Goal: Information Seeking & Learning: Learn about a topic

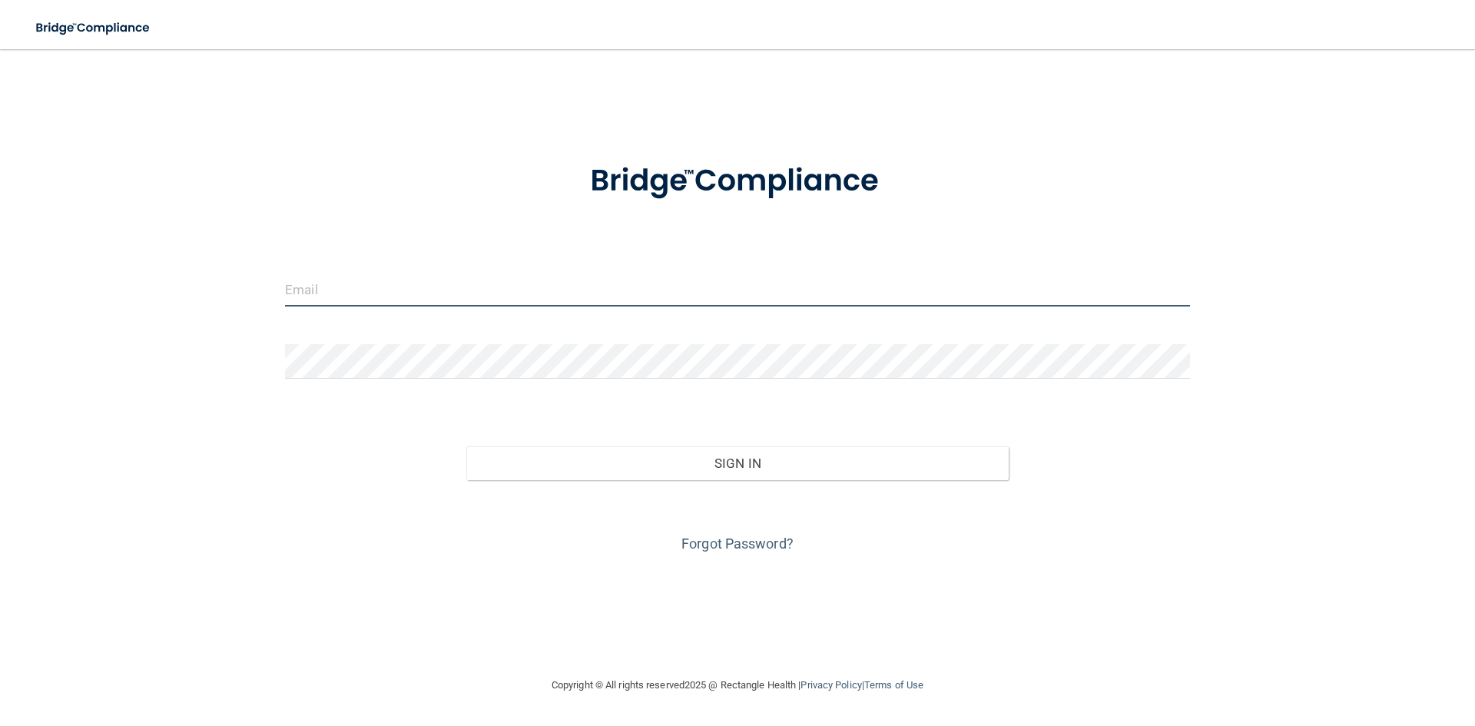
type input "[PERSON_NAME][EMAIL_ADDRESS][PERSON_NAME][DOMAIN_NAME]"
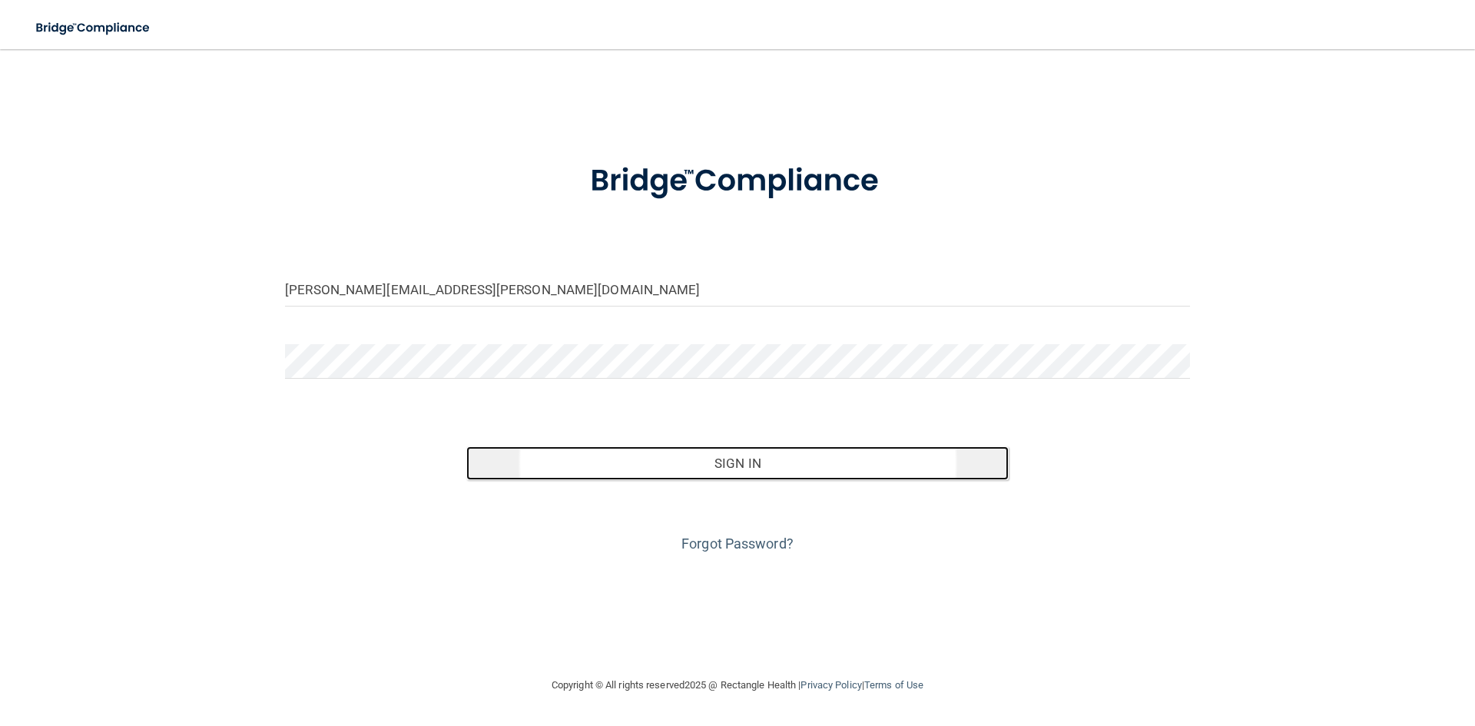
click at [744, 466] on button "Sign In" at bounding box center [737, 463] width 543 height 34
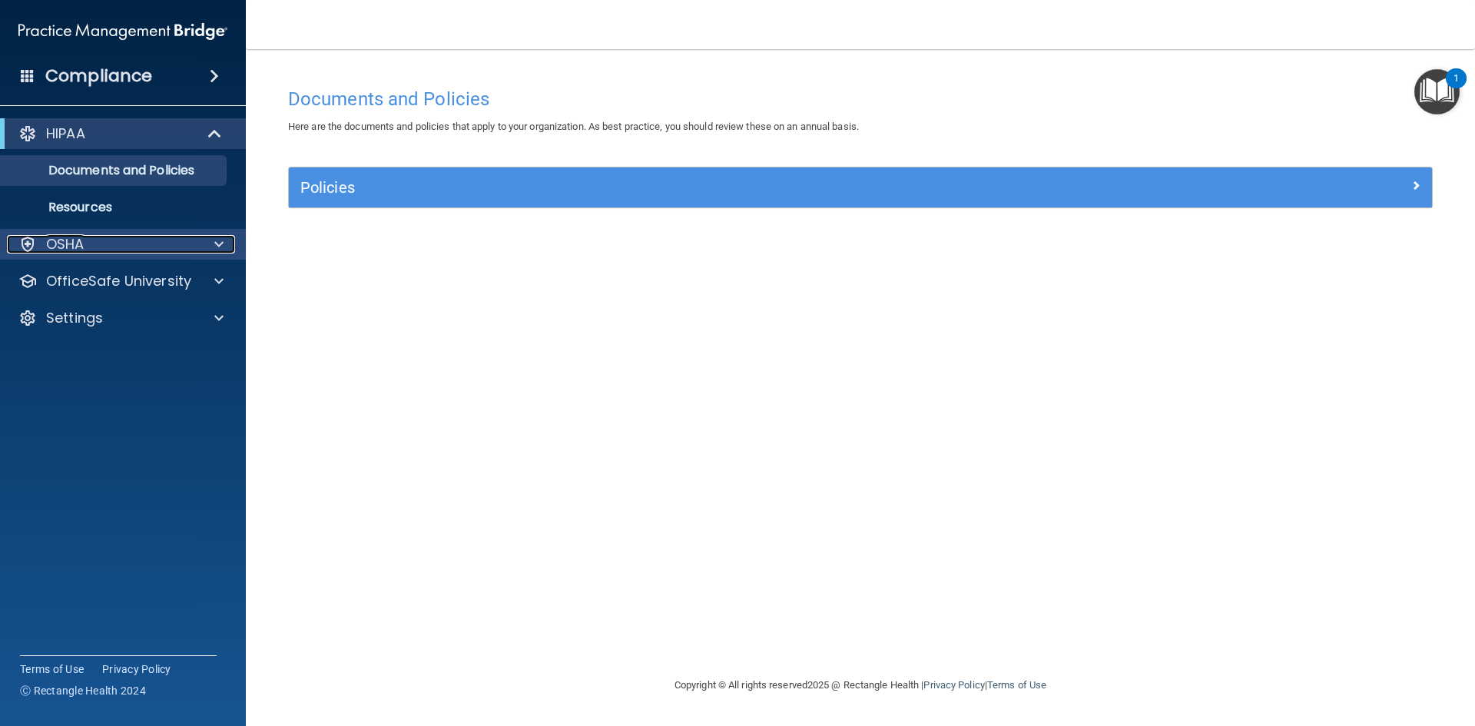
click at [62, 239] on p "OSHA" at bounding box center [65, 244] width 38 height 18
click at [69, 240] on p "OSHA" at bounding box center [65, 244] width 38 height 18
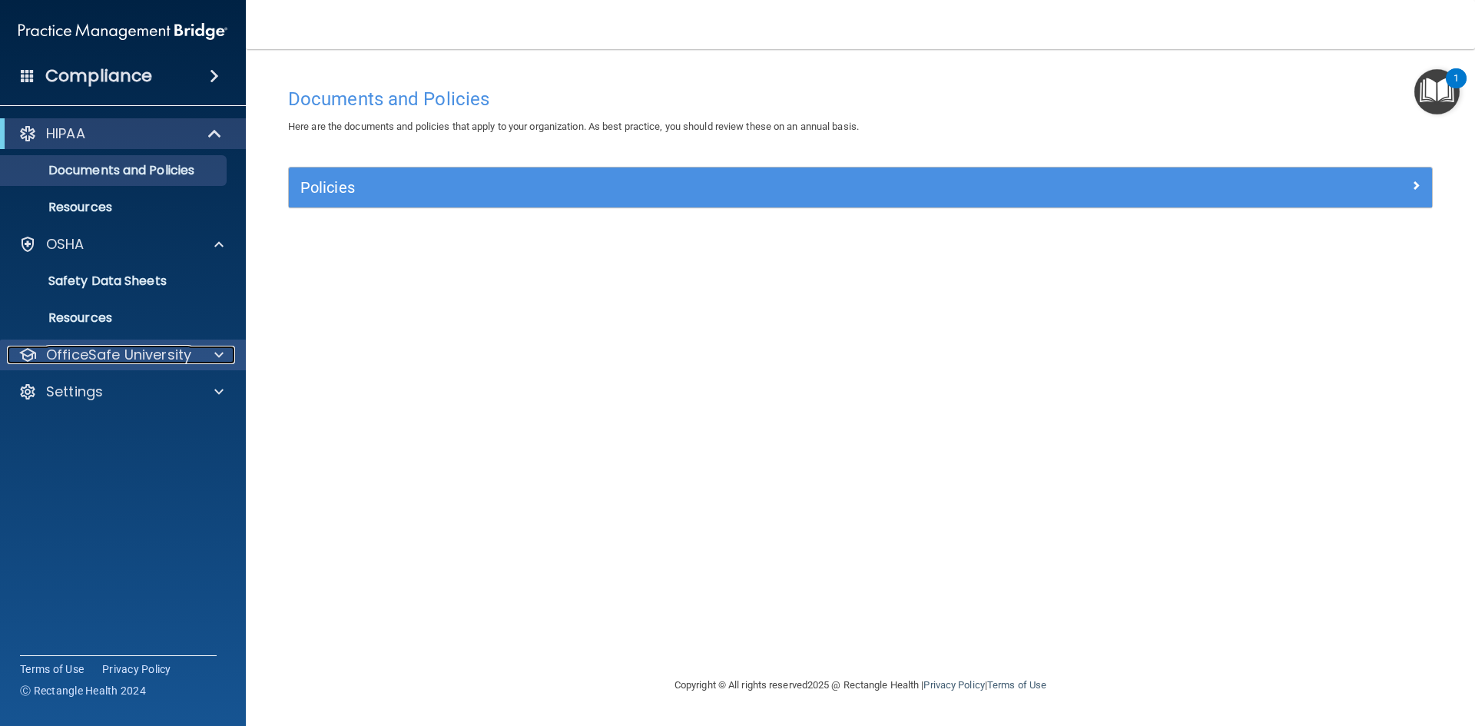
click at [81, 349] on p "OfficeSafe University" at bounding box center [118, 355] width 145 height 18
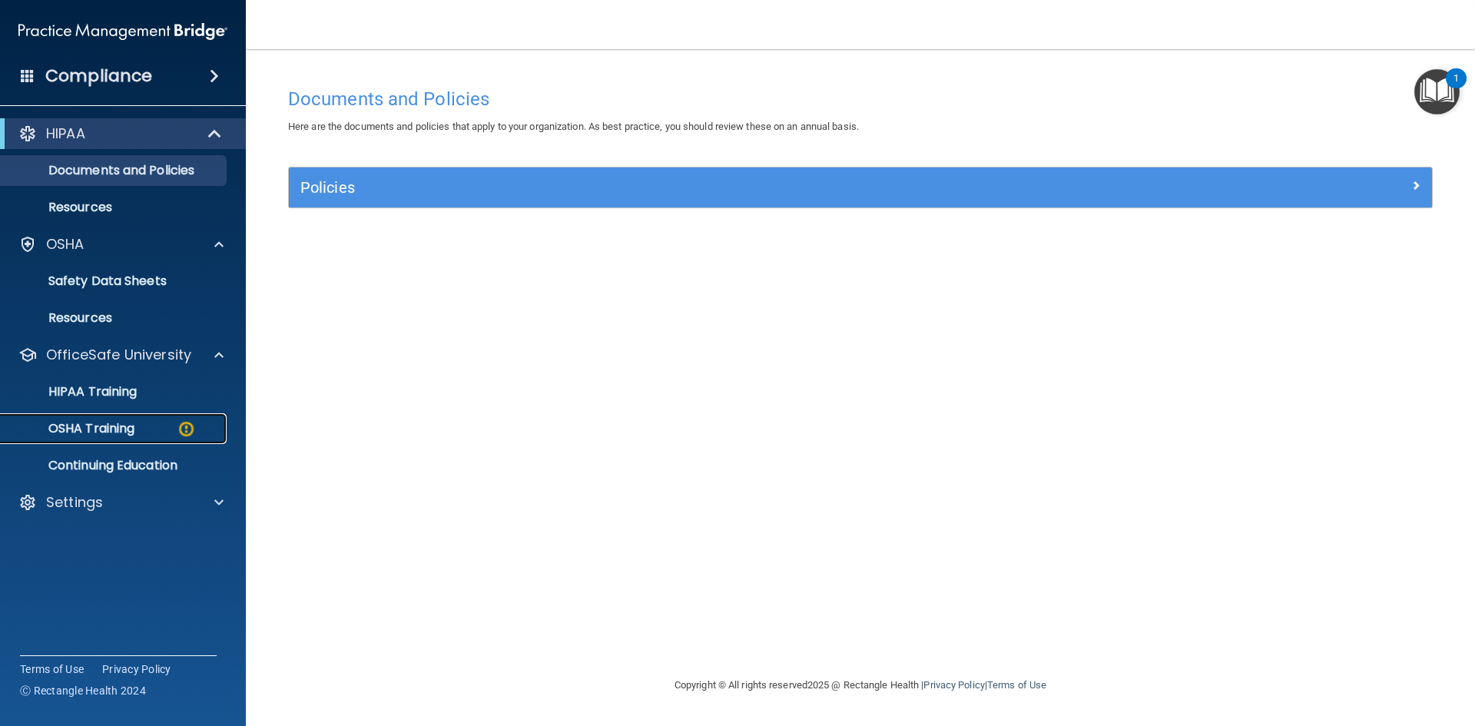
click at [114, 422] on p "OSHA Training" at bounding box center [72, 428] width 124 height 15
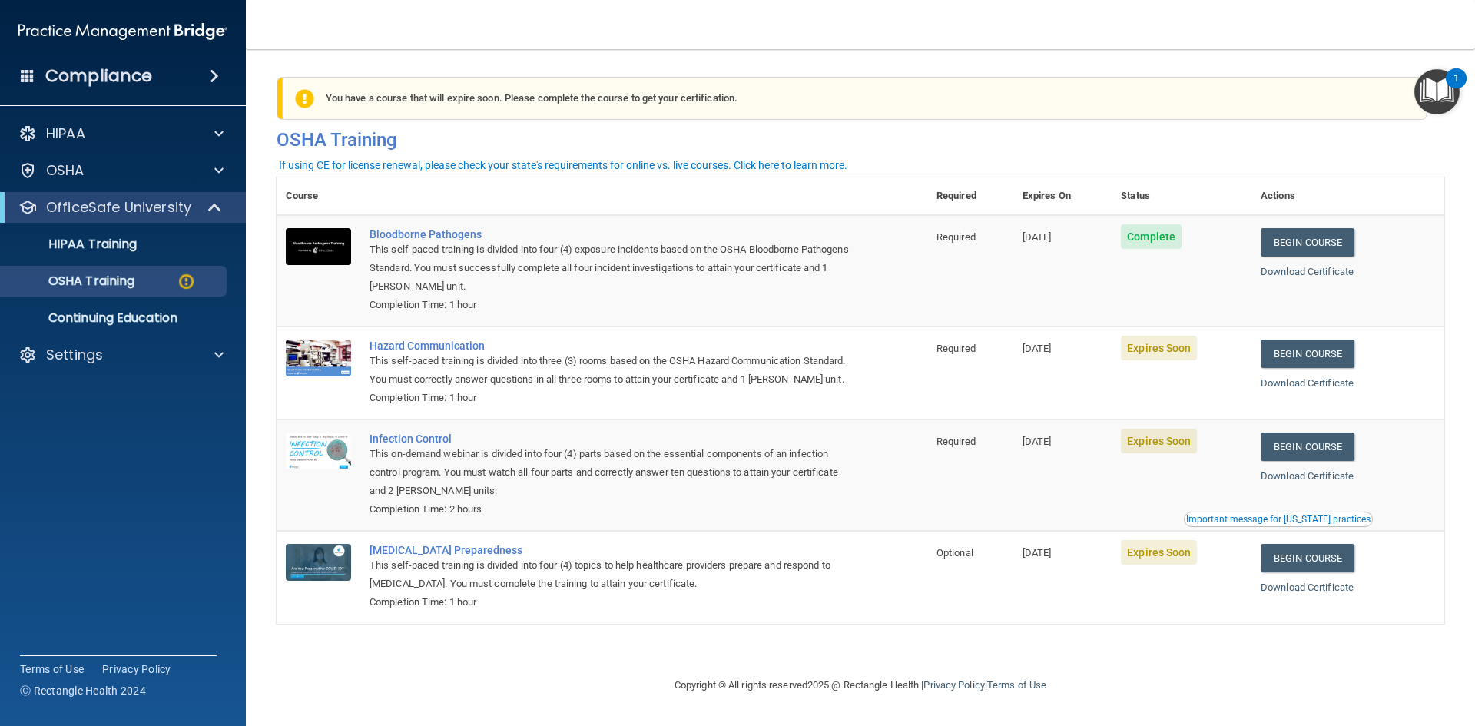
click at [1155, 357] on span "Expires Soon" at bounding box center [1159, 348] width 76 height 25
click at [1328, 353] on link "Begin Course" at bounding box center [1308, 354] width 94 height 28
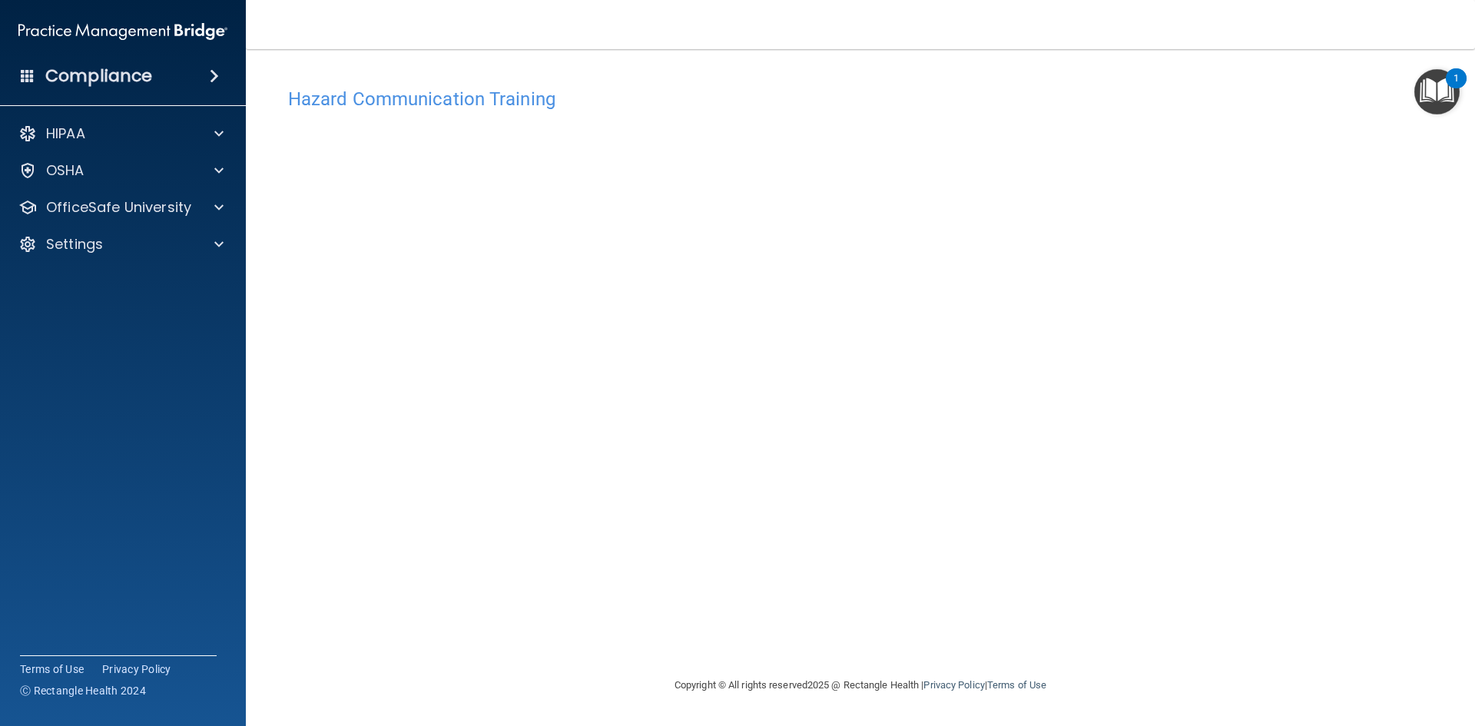
click at [1403, 375] on div "Hazard Communication Training This course doesn’t expire until 11/12/2025. Are …" at bounding box center [861, 378] width 1168 height 596
click at [85, 174] on div "OSHA" at bounding box center [102, 170] width 191 height 18
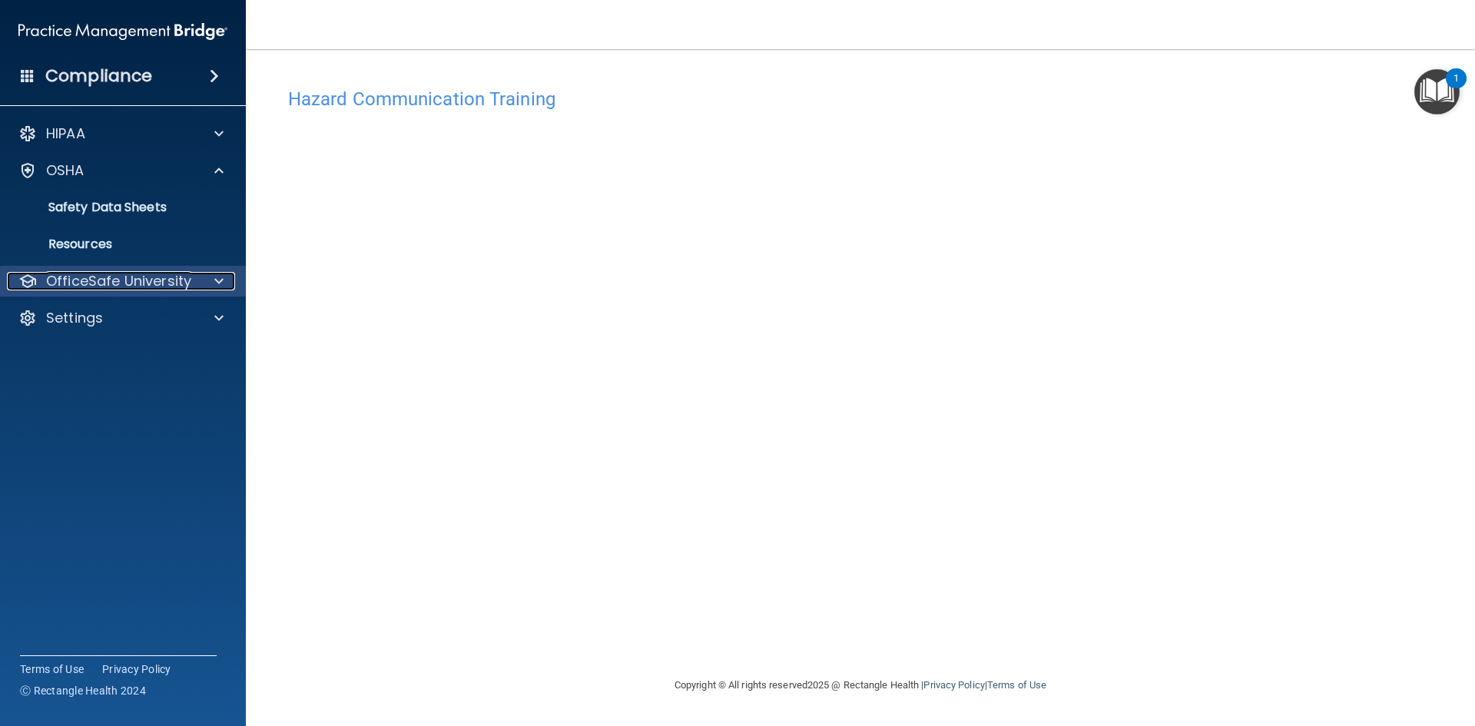
click at [139, 287] on p "OfficeSafe University" at bounding box center [118, 281] width 145 height 18
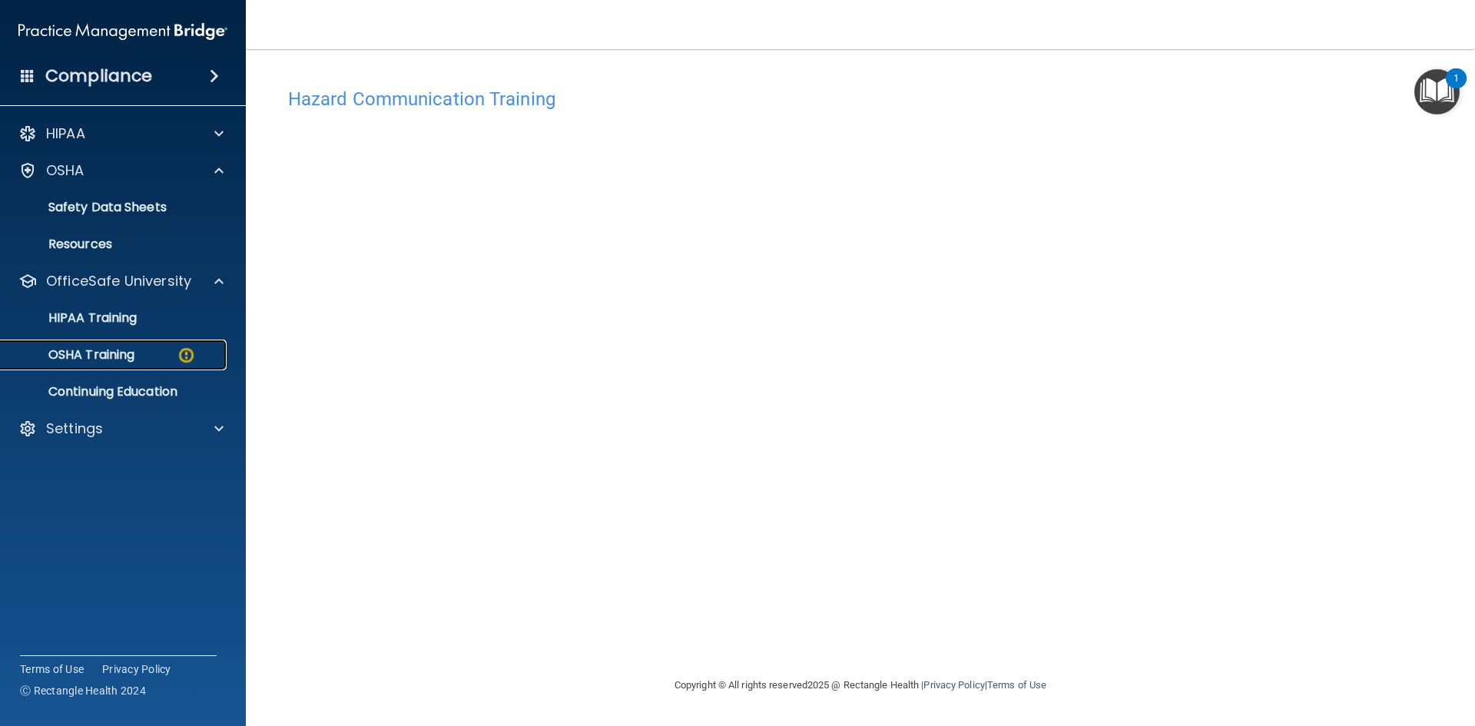
click at [96, 352] on p "OSHA Training" at bounding box center [72, 354] width 124 height 15
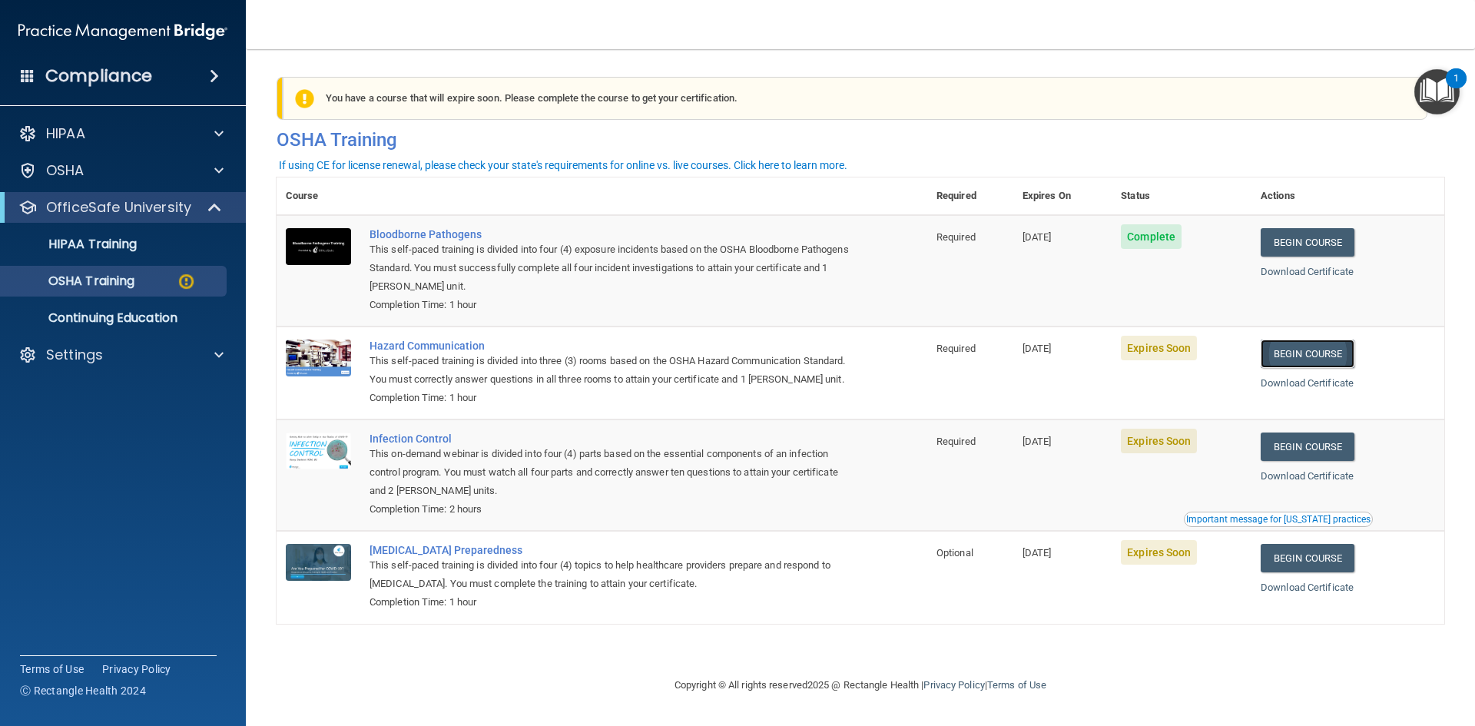
click at [1319, 362] on link "Begin Course" at bounding box center [1308, 354] width 94 height 28
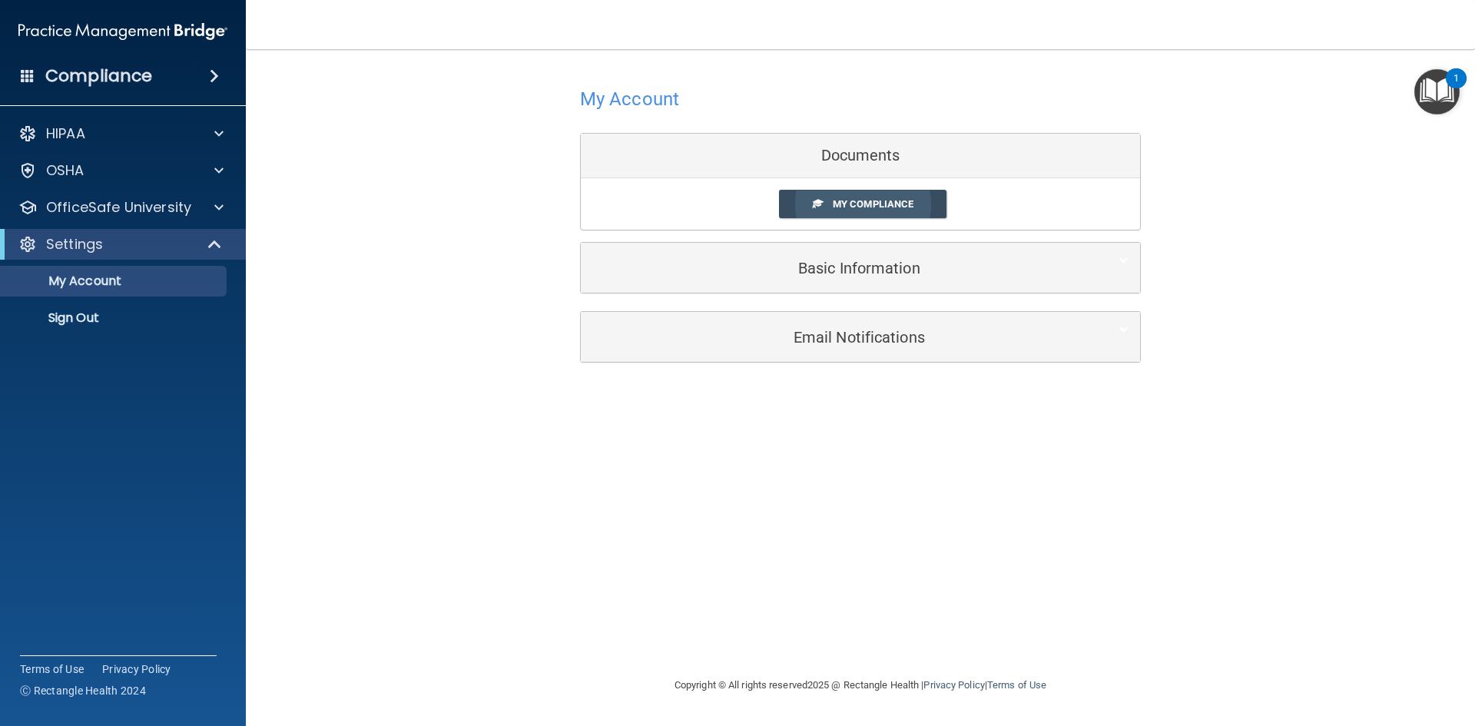
click at [893, 210] on span "My Compliance" at bounding box center [873, 204] width 81 height 12
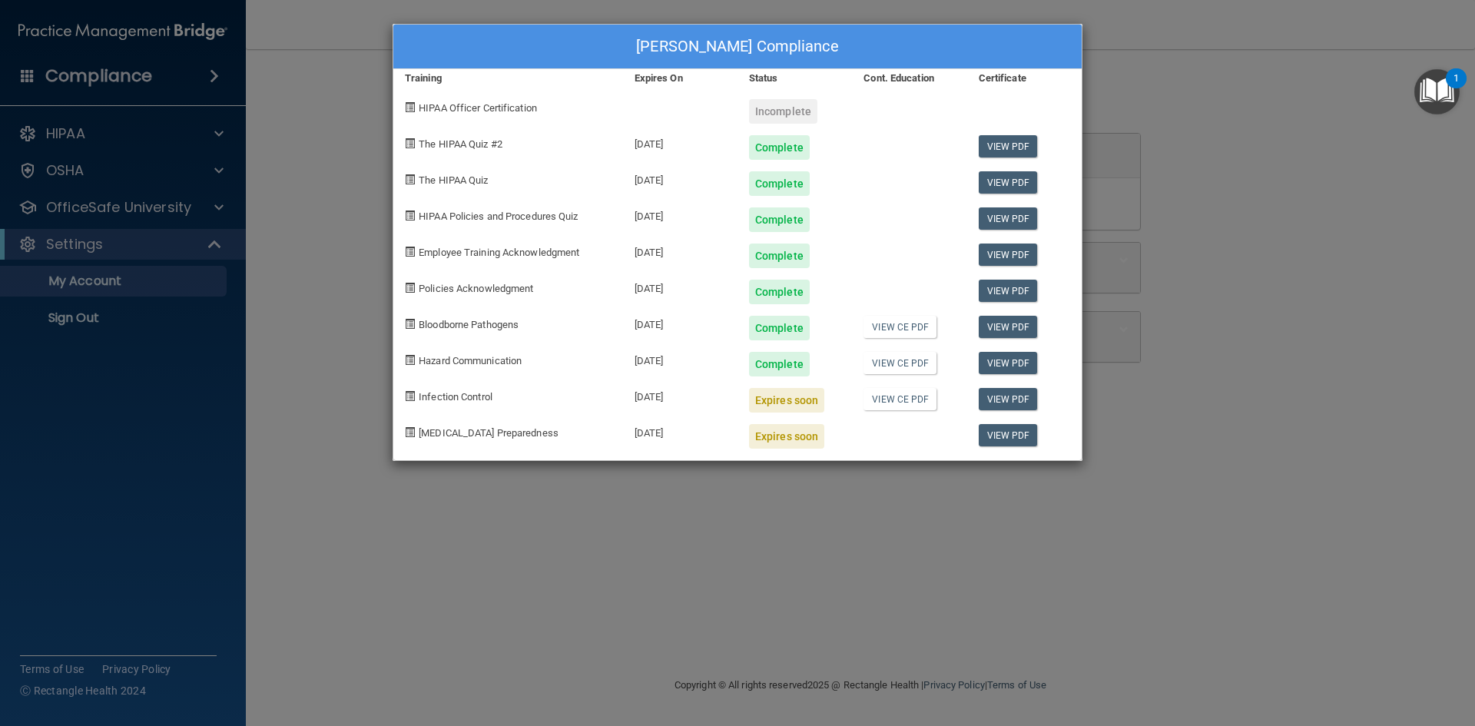
click at [849, 543] on div "CLAUDIA CHARLES's Compliance Training Expires On Status Cont. Education Certifi…" at bounding box center [737, 363] width 1475 height 726
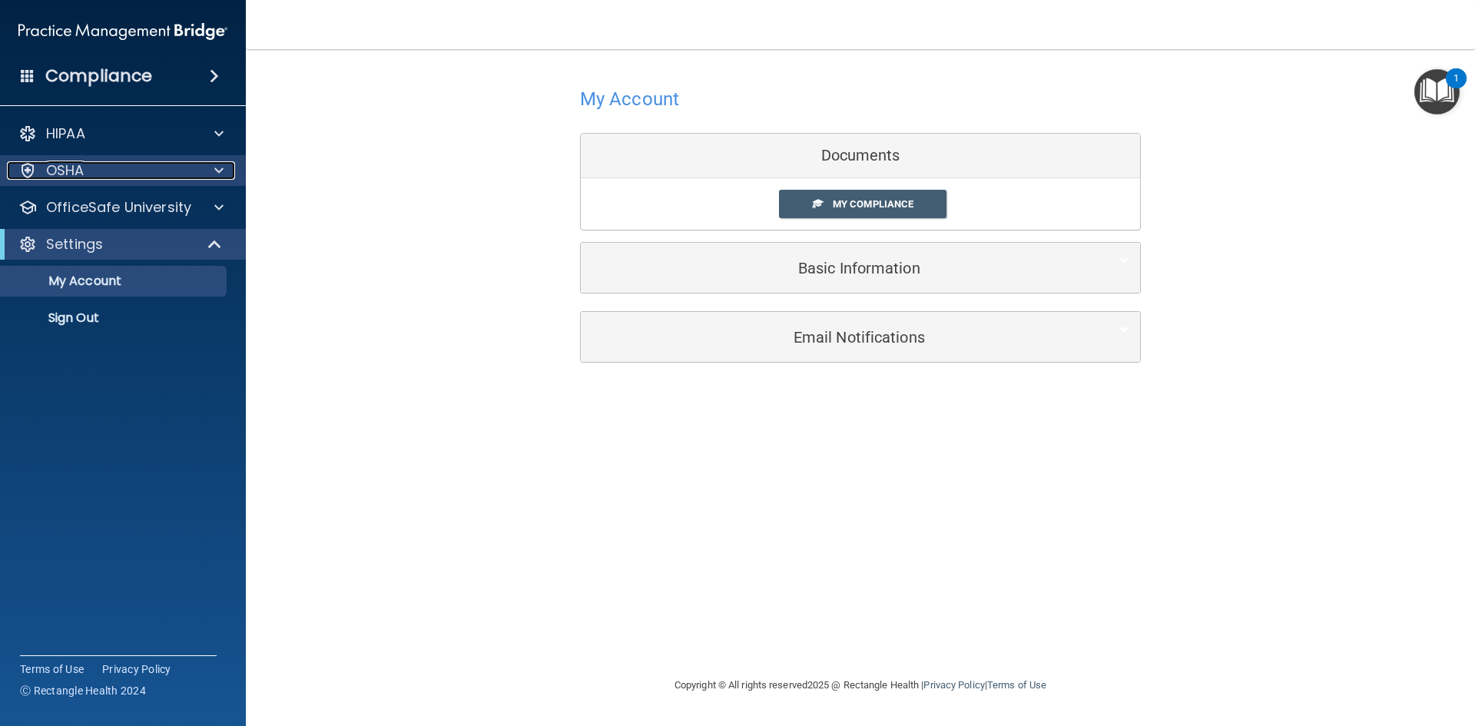
click at [147, 171] on div "OSHA" at bounding box center [102, 170] width 191 height 18
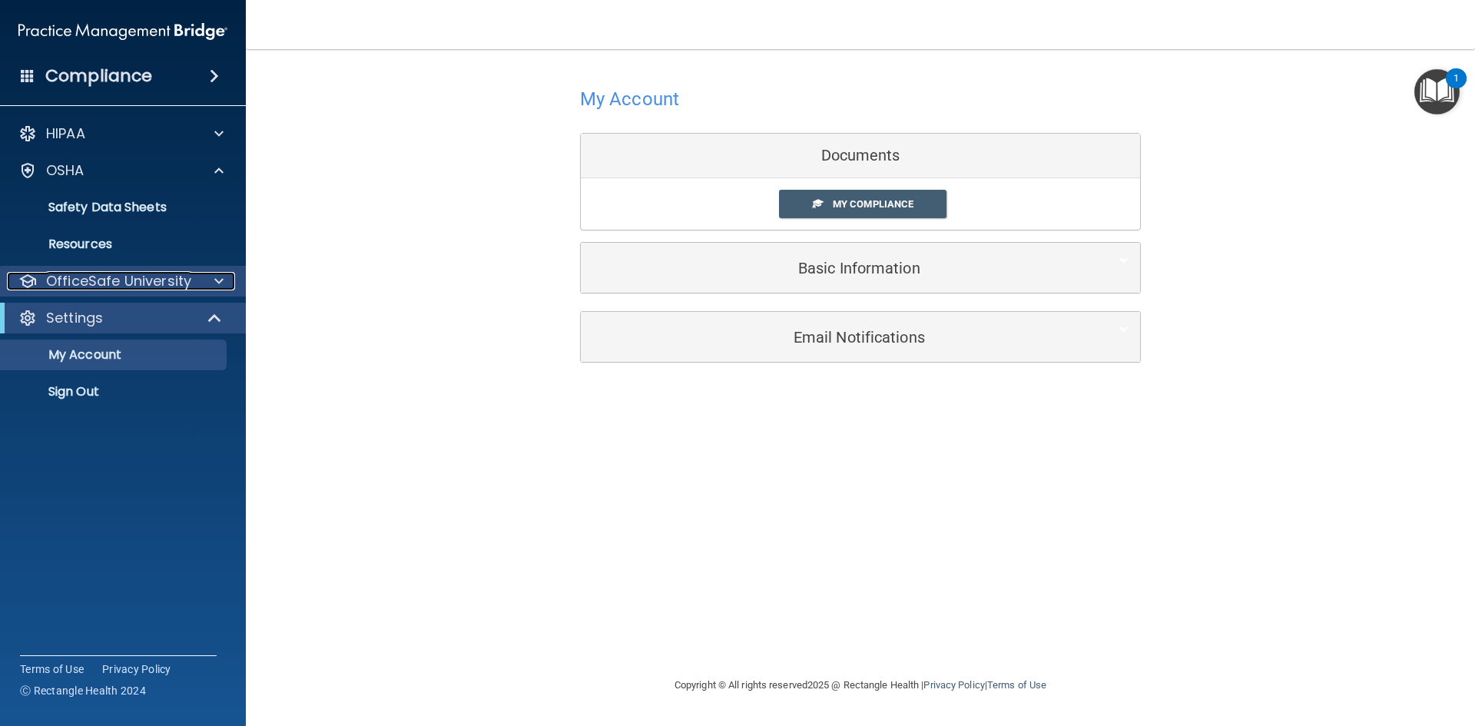
click at [148, 290] on p "OfficeSafe University" at bounding box center [118, 281] width 145 height 18
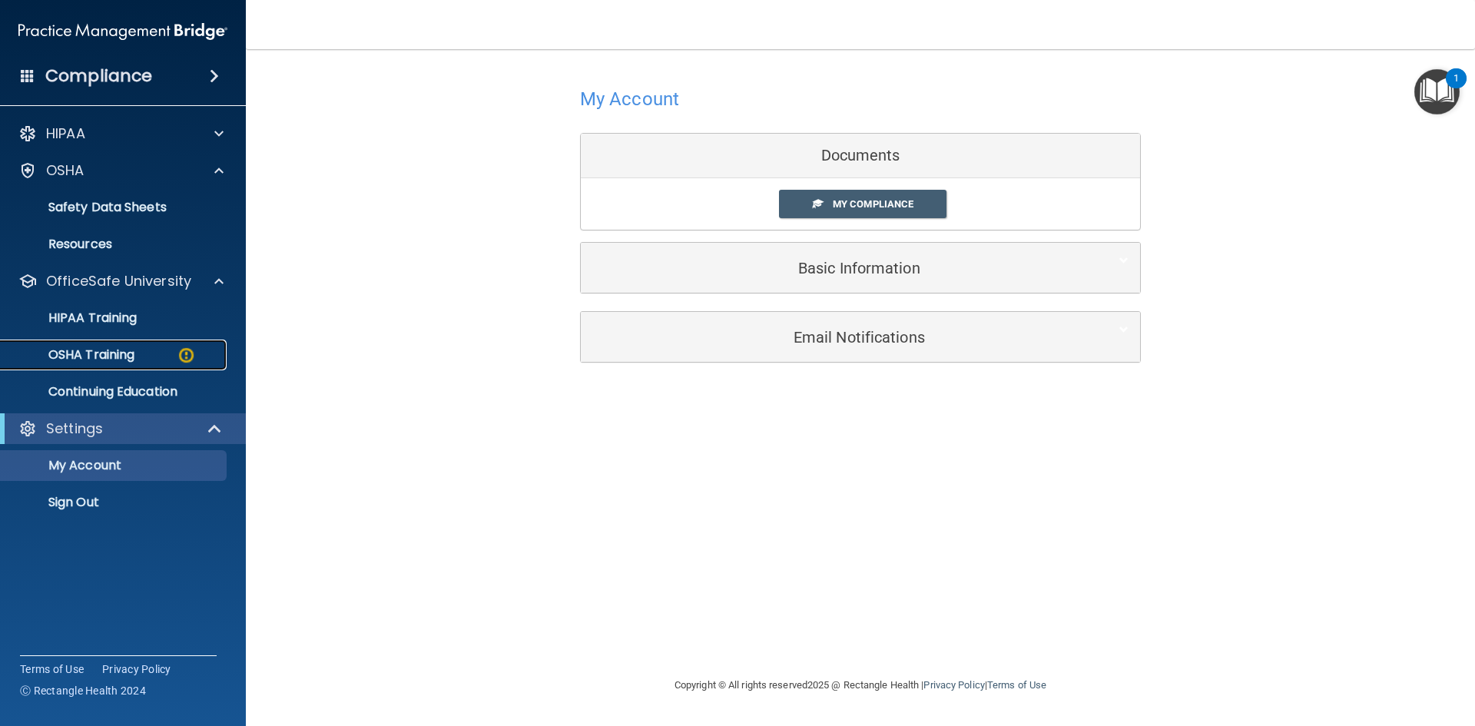
click at [58, 354] on p "OSHA Training" at bounding box center [72, 354] width 124 height 15
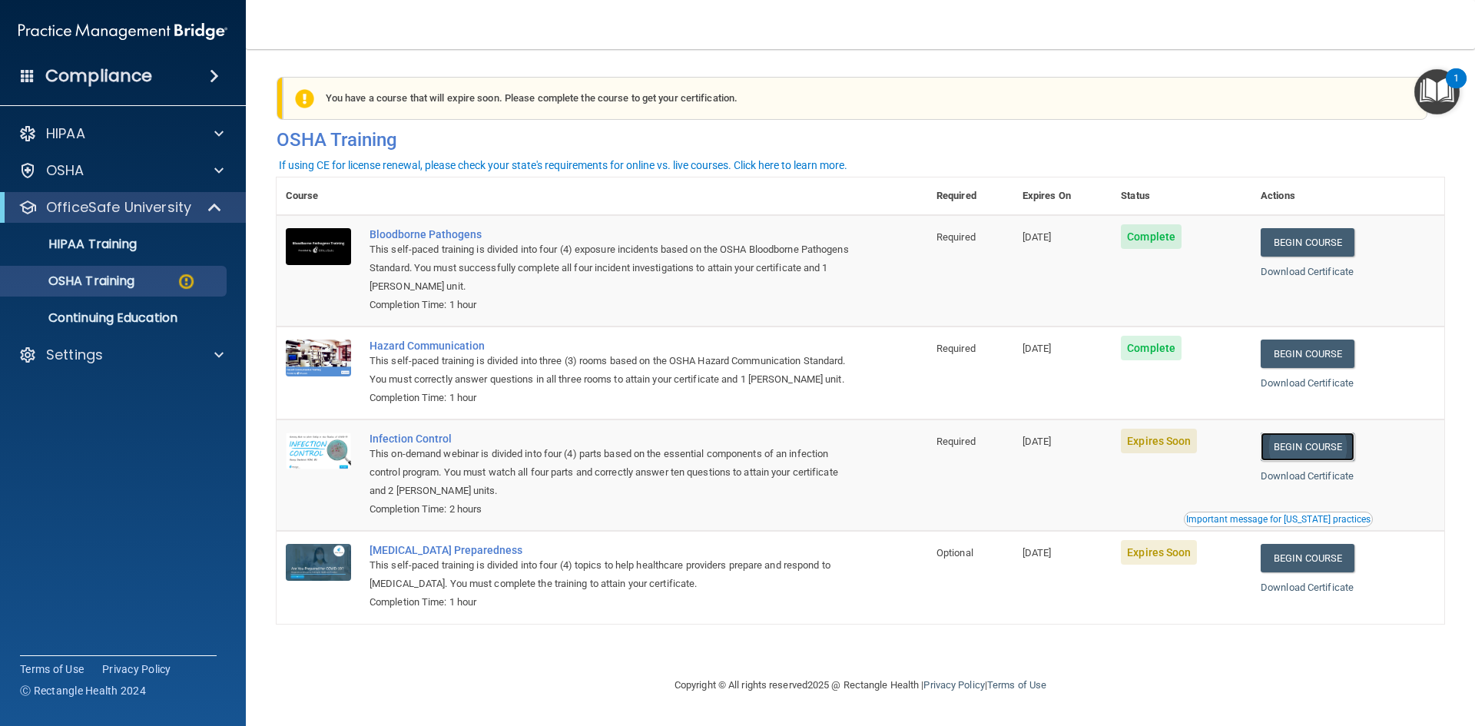
click at [1336, 461] on link "Begin Course" at bounding box center [1308, 447] width 94 height 28
click at [1334, 461] on link "Begin Course" at bounding box center [1308, 447] width 94 height 28
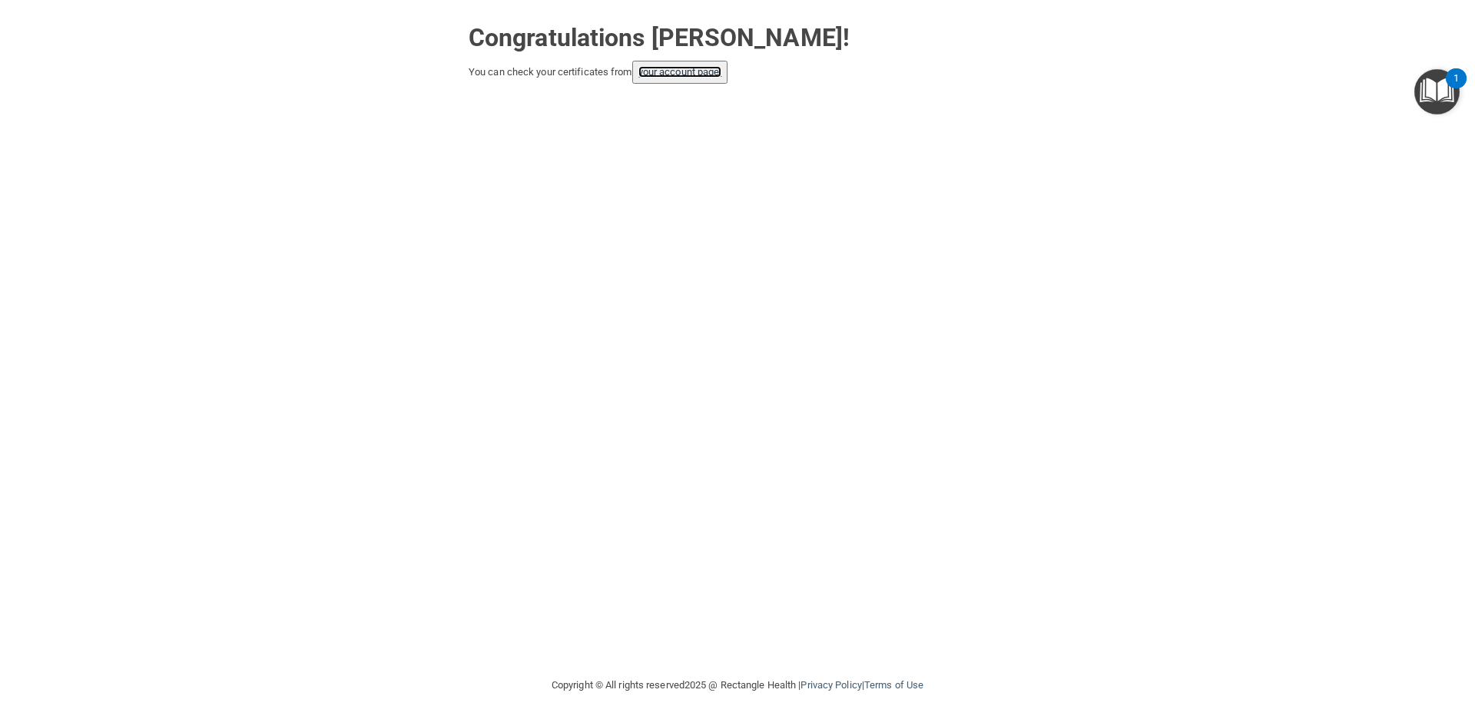
click at [678, 75] on link "your account page!" at bounding box center [680, 72] width 84 height 12
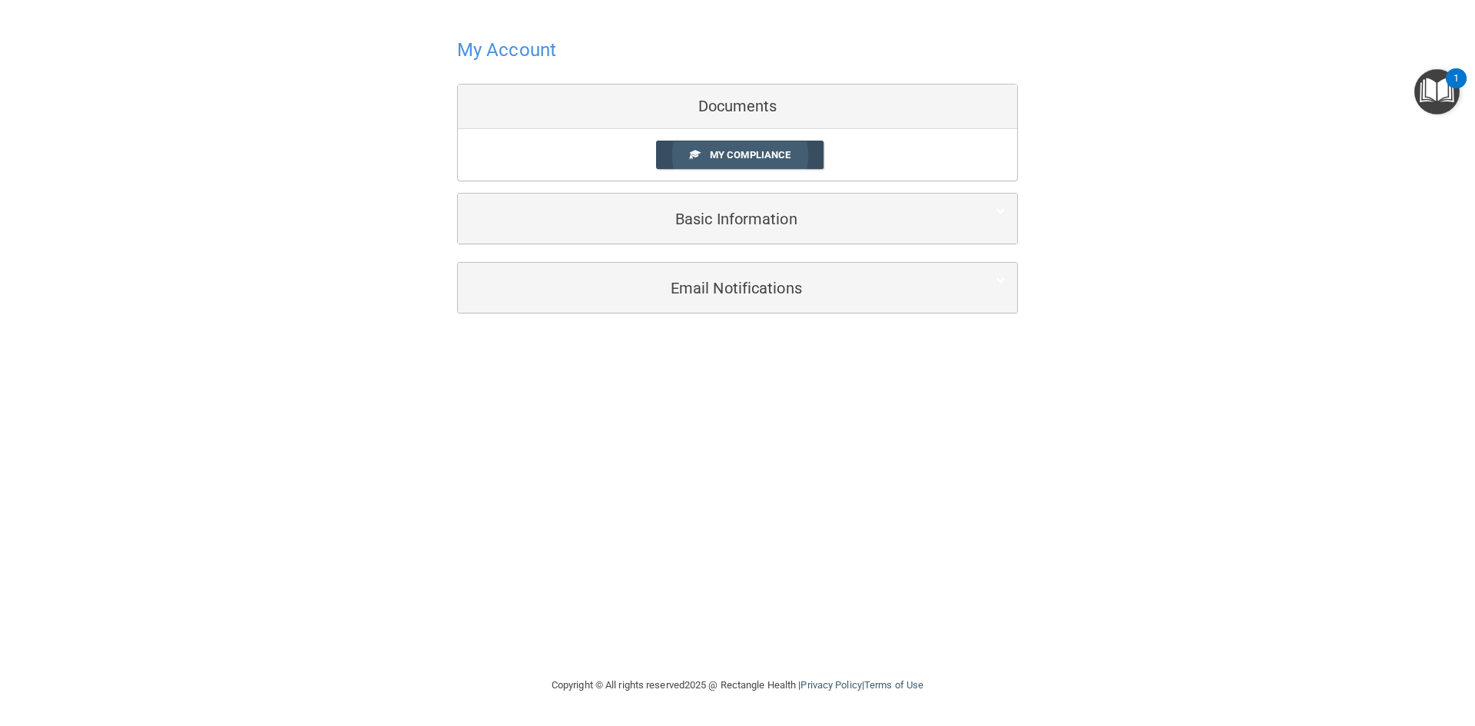
click at [707, 161] on link "My Compliance" at bounding box center [740, 155] width 168 height 28
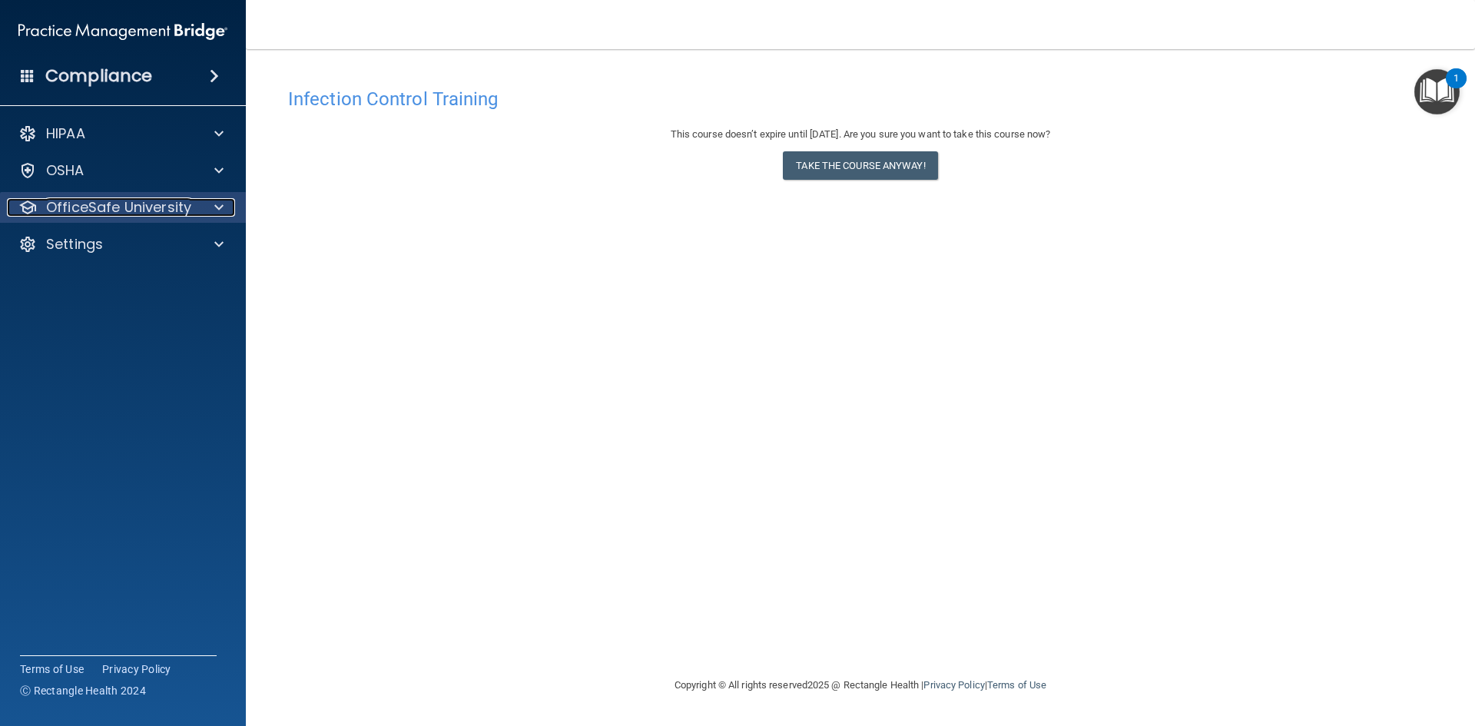
click at [102, 214] on p "OfficeSafe University" at bounding box center [118, 207] width 145 height 18
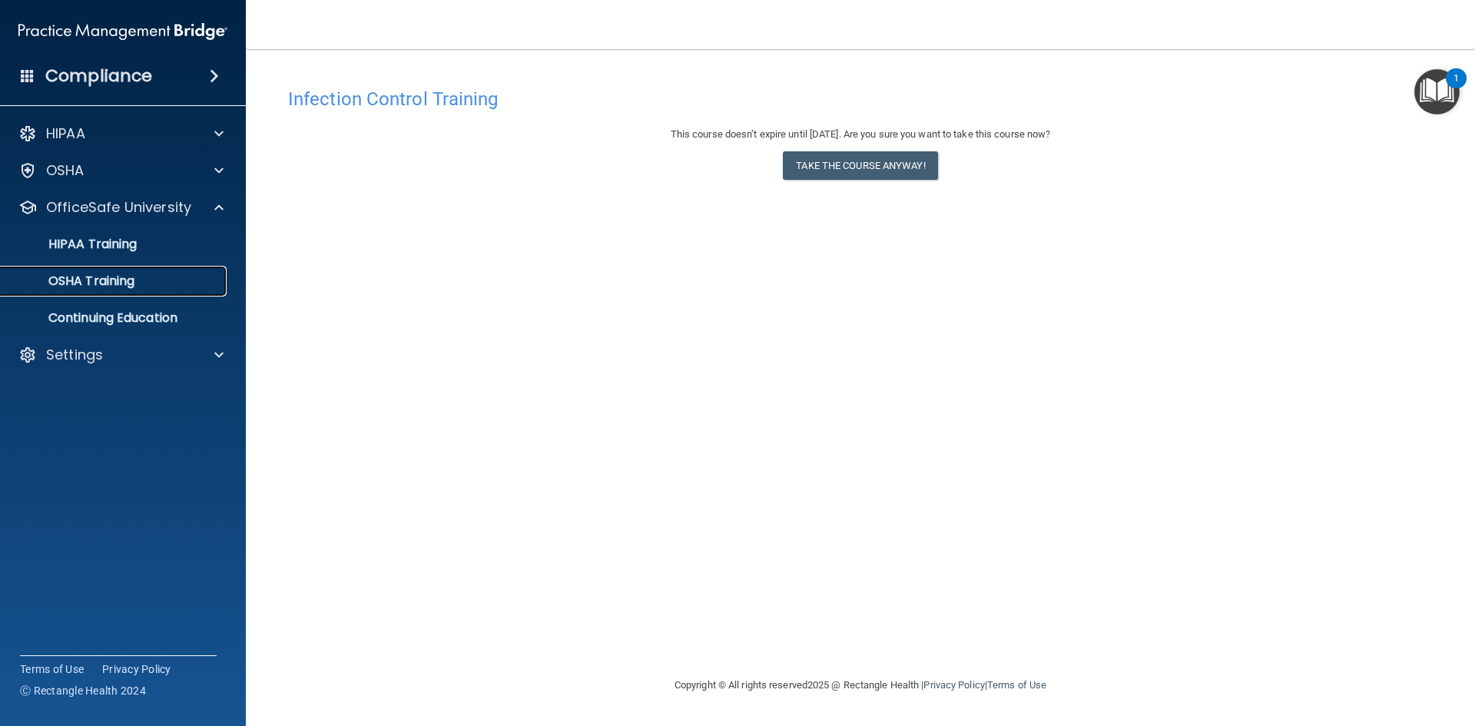
click at [121, 274] on p "OSHA Training" at bounding box center [72, 281] width 124 height 15
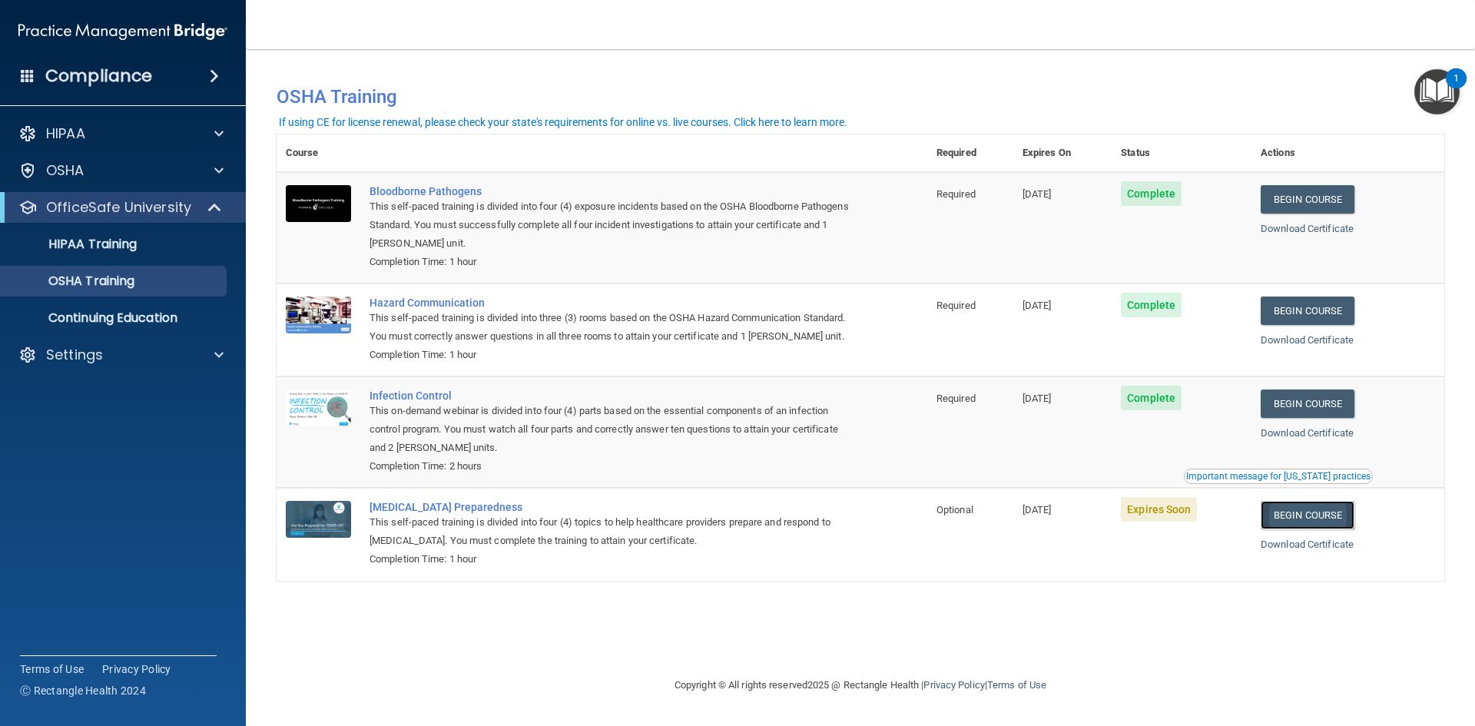
click at [1320, 529] on link "Begin Course" at bounding box center [1308, 515] width 94 height 28
